Goal: Task Accomplishment & Management: Manage account settings

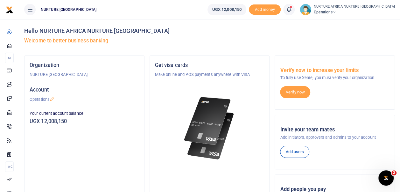
click at [292, 12] on icon at bounding box center [289, 9] width 6 height 7
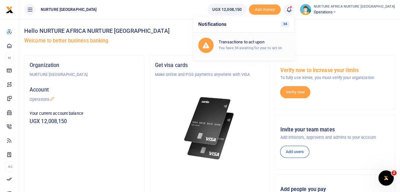
click at [267, 47] on small "You have 34 awaiting for your to act on" at bounding box center [250, 48] width 63 height 4
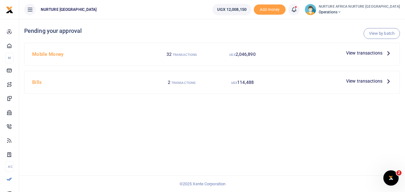
click at [361, 50] on span "View transactions" at bounding box center [364, 52] width 36 height 7
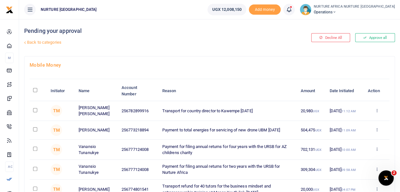
click at [36, 111] on input "checkbox" at bounding box center [35, 110] width 4 height 4
checkbox input "true"
click at [33, 130] on input "checkbox" at bounding box center [35, 129] width 4 height 4
checkbox input "true"
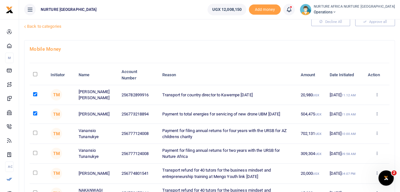
scroll to position [19, 0]
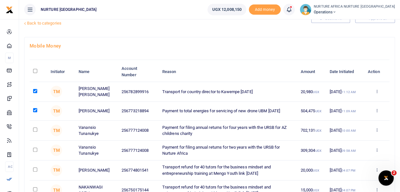
click at [33, 129] on input "checkbox" at bounding box center [35, 129] width 4 height 4
click at [34, 129] on input "checkbox" at bounding box center [35, 129] width 4 height 4
checkbox input "false"
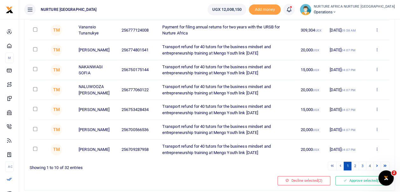
scroll to position [154, 0]
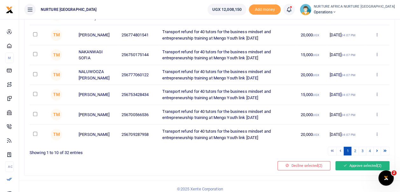
click at [355, 162] on button "Approve selected (2)" at bounding box center [363, 165] width 54 height 9
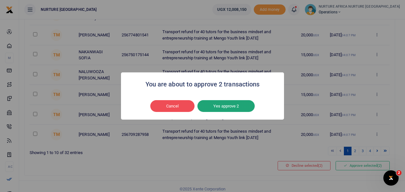
click at [217, 108] on button "Yes approve 2" at bounding box center [225, 106] width 57 height 12
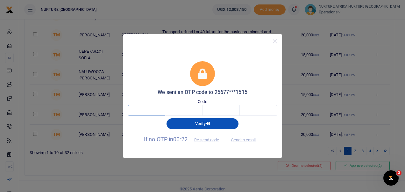
click at [144, 110] on input "text" at bounding box center [146, 110] width 37 height 11
type input "6"
type input "4"
type input "0"
type input "8"
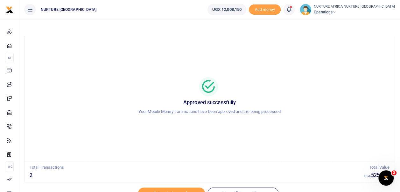
click at [292, 8] on icon at bounding box center [289, 9] width 6 height 7
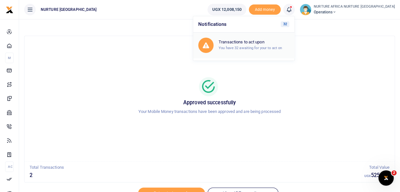
click at [269, 39] on h6 "Transactions to act upon" at bounding box center [254, 41] width 71 height 5
